Goal: Use online tool/utility: Use online tool/utility

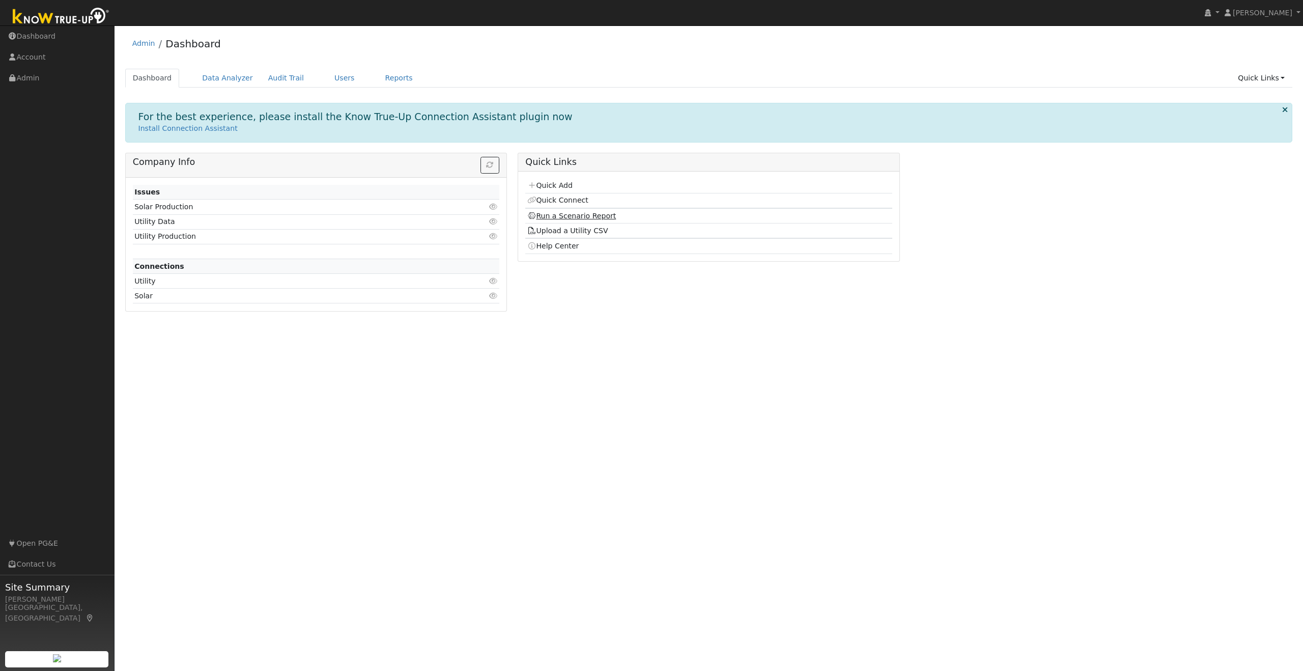
click at [579, 215] on link "Run a Scenario Report" at bounding box center [571, 216] width 89 height 8
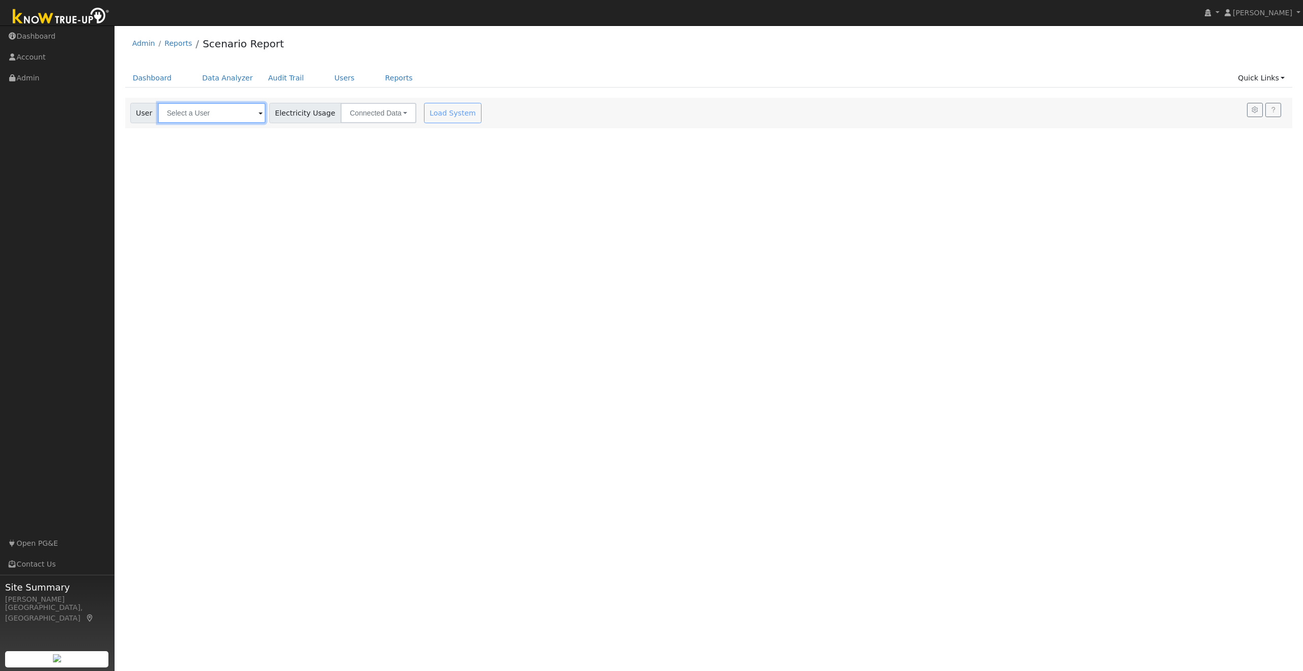
click at [237, 113] on input "text" at bounding box center [212, 113] width 108 height 20
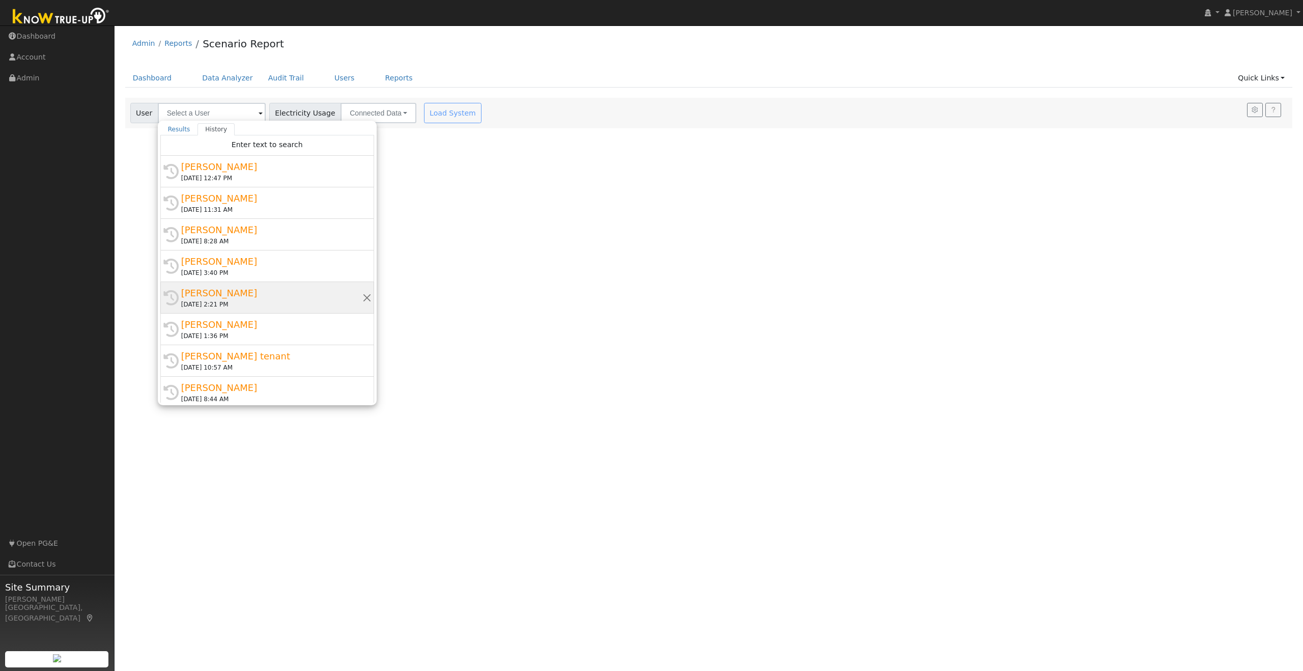
click at [235, 295] on div "[PERSON_NAME]" at bounding box center [271, 293] width 181 height 14
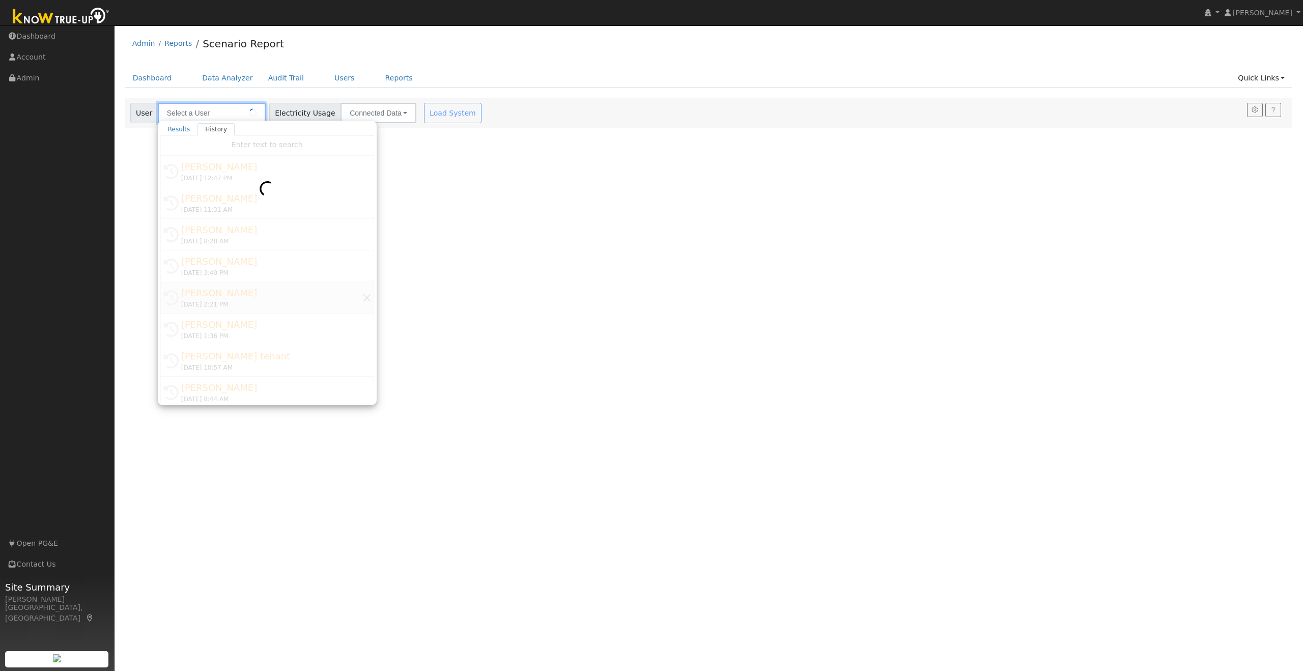
type input "[PERSON_NAME]"
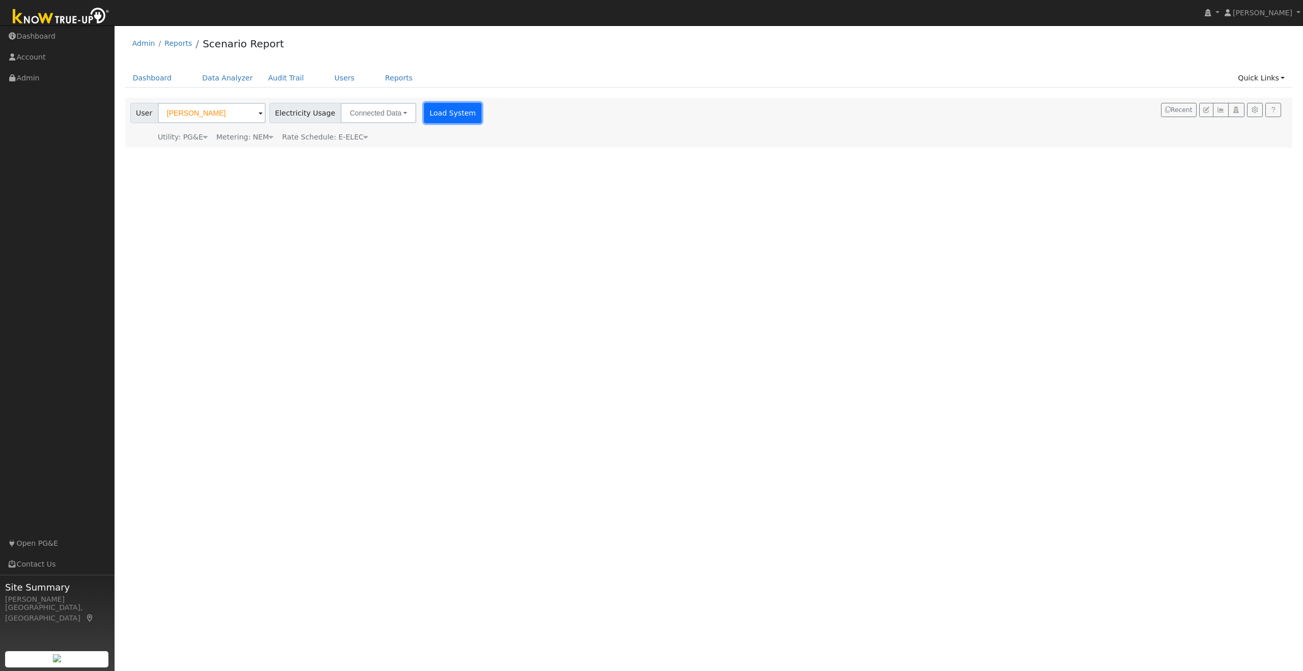
click at [446, 115] on button "Load System" at bounding box center [453, 113] width 58 height 20
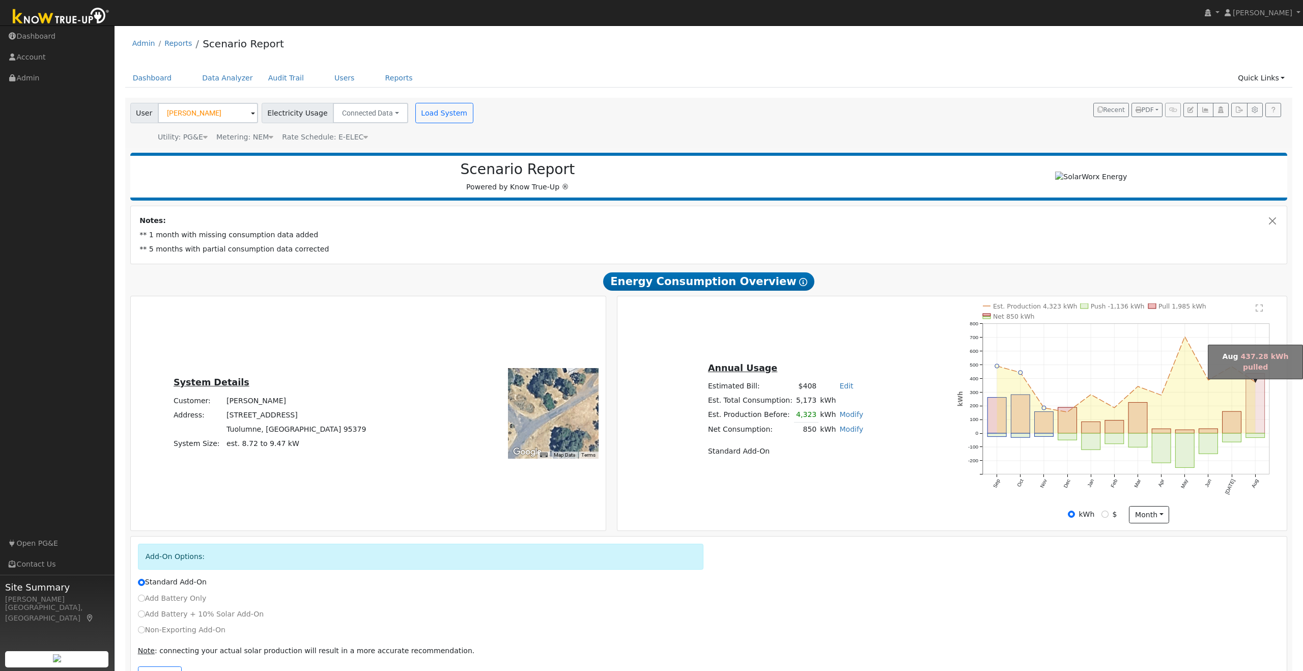
click at [1258, 420] on rect "onclick=""" at bounding box center [1255, 403] width 19 height 60
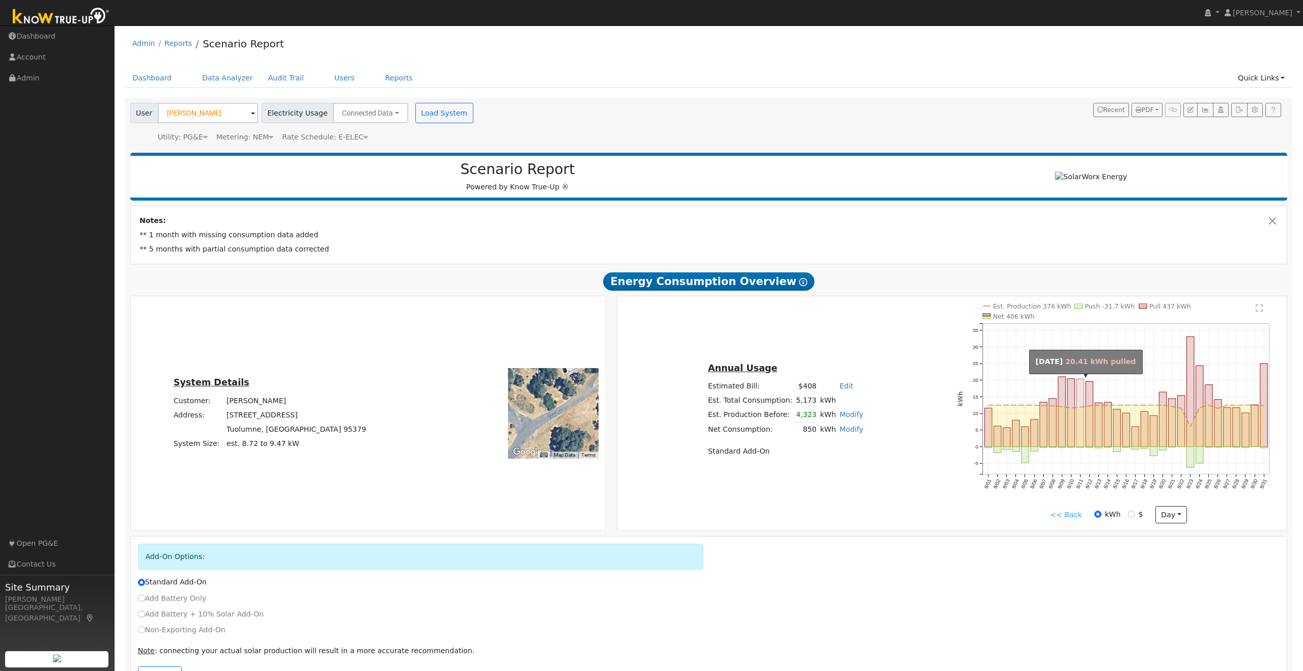
click at [1080, 428] on rect "onclick=""" at bounding box center [1079, 413] width 7 height 68
